Goal: Task Accomplishment & Management: Check status

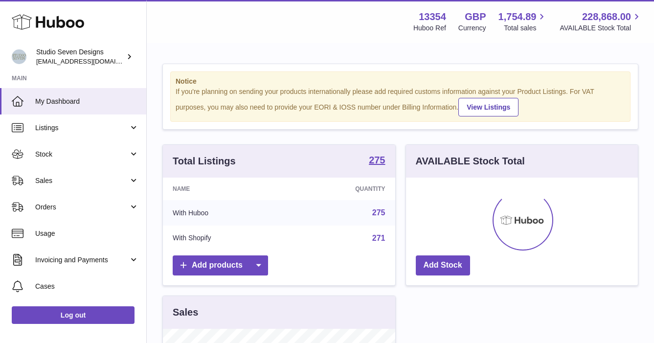
scroll to position [153, 232]
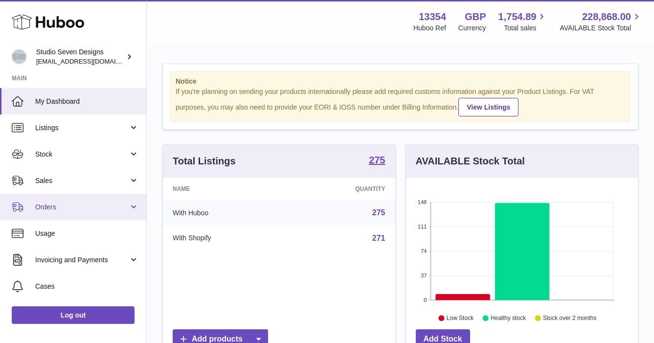
click at [61, 209] on span "Orders" at bounding box center [81, 206] width 93 height 9
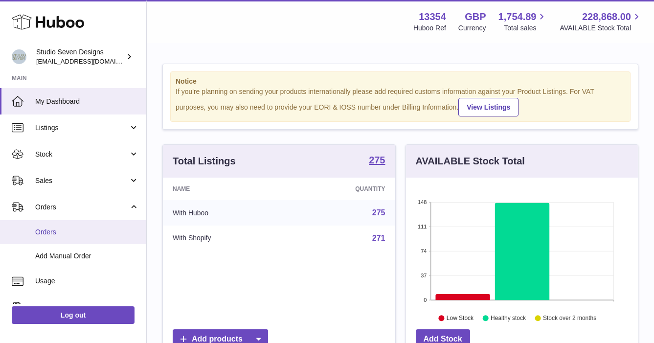
click at [61, 230] on span "Orders" at bounding box center [87, 231] width 104 height 9
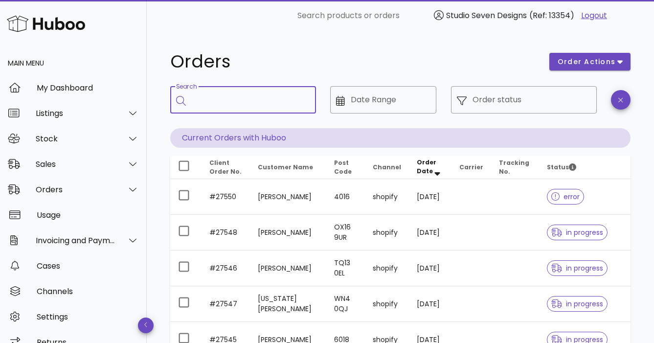
click at [218, 95] on input "Search" at bounding box center [250, 100] width 116 height 16
type input "*****"
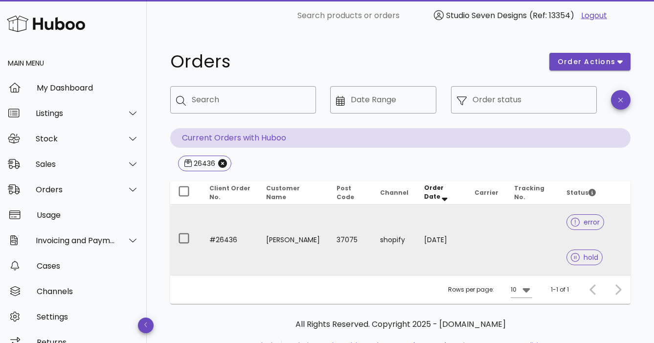
click at [516, 243] on td at bounding box center [532, 239] width 52 height 70
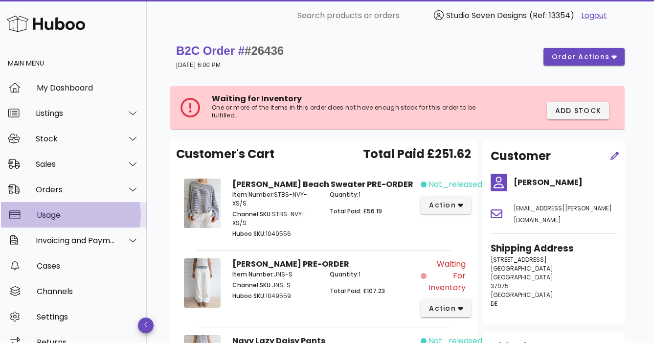
click at [63, 217] on div "Usage" at bounding box center [88, 214] width 102 height 9
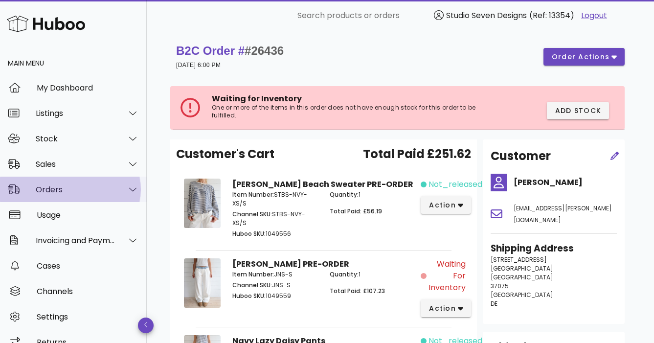
click at [62, 189] on div "Orders" at bounding box center [76, 189] width 80 height 9
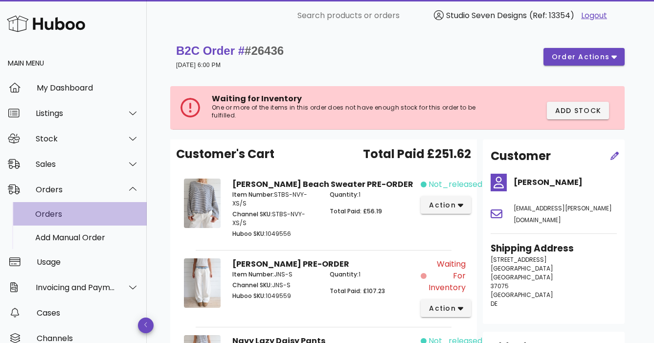
click at [55, 215] on div "Orders" at bounding box center [87, 213] width 104 height 9
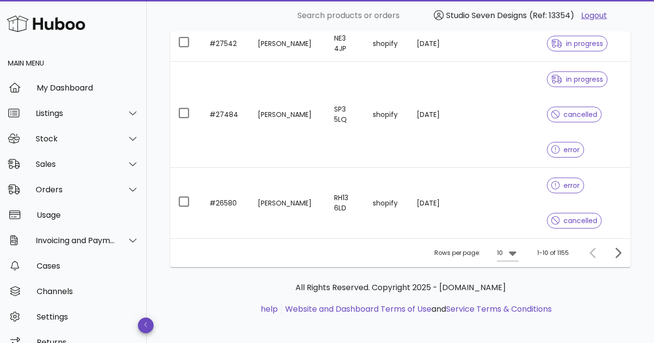
scroll to position [404, 0]
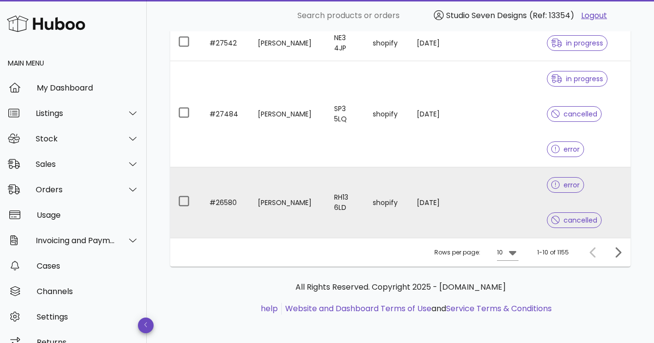
click at [513, 199] on td at bounding box center [515, 202] width 48 height 70
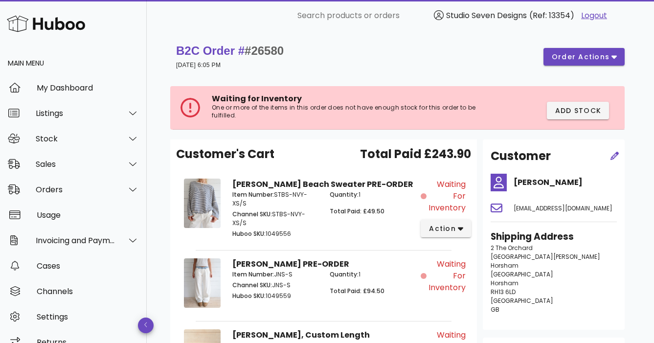
scroll to position [404, 0]
